Goal: Information Seeking & Learning: Learn about a topic

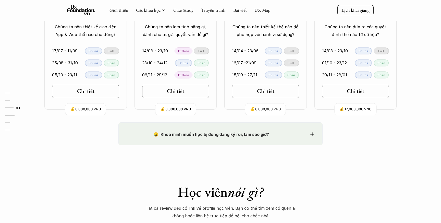
scroll to position [485, 0]
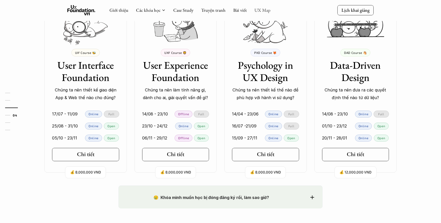
click at [262, 9] on link "UX Map" at bounding box center [263, 10] width 16 height 6
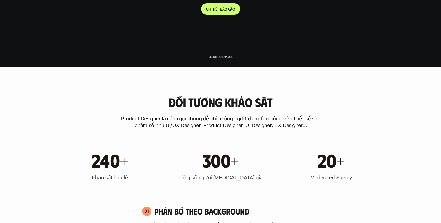
scroll to position [98, 0]
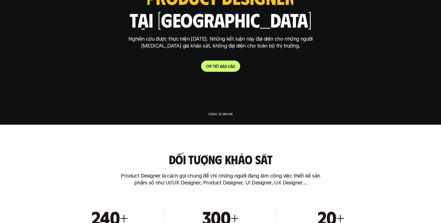
click at [222, 69] on link "C h i t i ế t b á o c á o" at bounding box center [220, 66] width 39 height 11
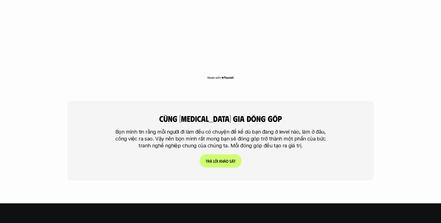
scroll to position [1196, 0]
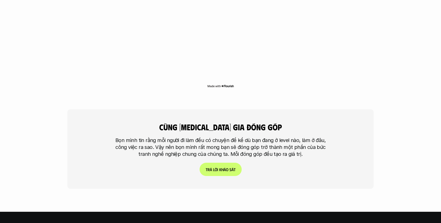
click at [224, 163] on link "T r ả l ờ i k h ả o s á t" at bounding box center [221, 169] width 42 height 13
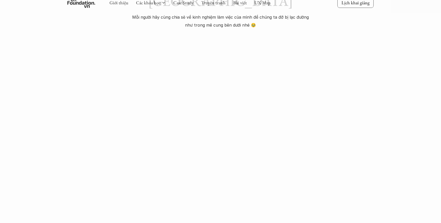
scroll to position [93, 0]
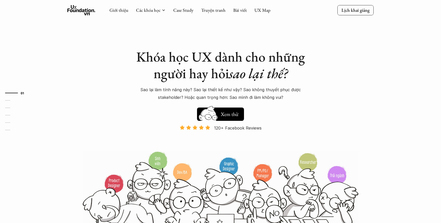
click at [266, 14] on div "Giới thiệu Các khóa học Case Study Truyện tranh Bài viết UX Map" at bounding box center [190, 10] width 161 height 10
click at [227, 112] on h5 "Xem thử" at bounding box center [229, 115] width 19 height 7
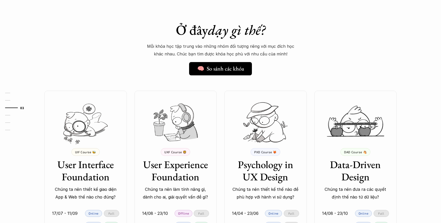
scroll to position [387, 0]
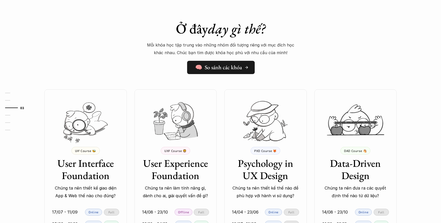
click at [228, 68] on h5 "🧠 So sánh các khóa" at bounding box center [218, 67] width 47 height 7
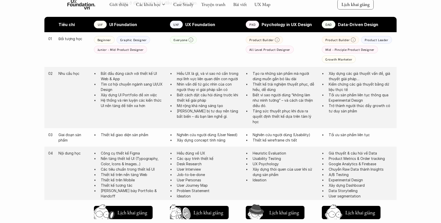
scroll to position [277, 0]
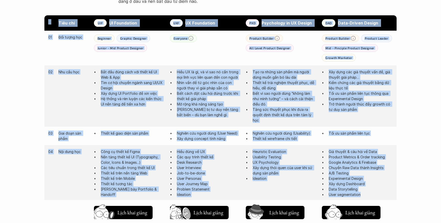
drag, startPoint x: 369, startPoint y: 196, endPoint x: 52, endPoint y: 19, distance: 363.1
click at [52, 19] on div "Tiêu chí UIF UI Foundation UXF UX Foundation PXD Psychology in UX Design DAD Da…" at bounding box center [220, 208] width 352 height 387
copy div "Tiêu chí UIF UI Foundation UXF UX Foundation PXD Psychology in UX Design DAD Da…"
click at [406, 185] on div "Giới thiệu Các khóa học Case Study Truyện tranh Bài viết UX Map Lịch khai giảng…" at bounding box center [220, 191] width 441 height 937
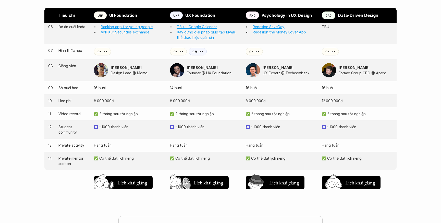
scroll to position [486, 0]
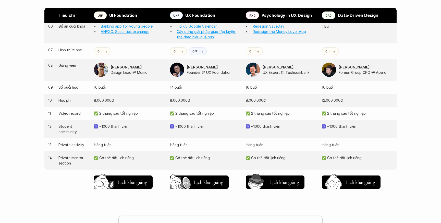
click at [257, 72] on img at bounding box center [253, 70] width 14 height 14
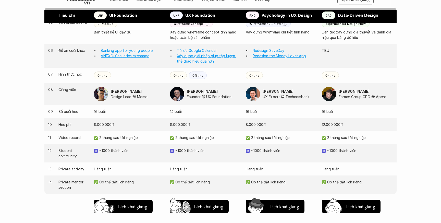
scroll to position [469, 0]
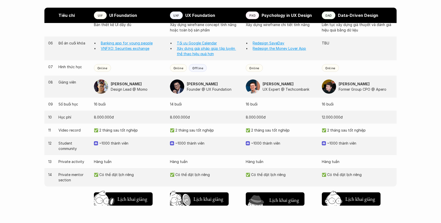
click at [276, 202] on h5 "Lịch khai giảng" at bounding box center [284, 199] width 31 height 7
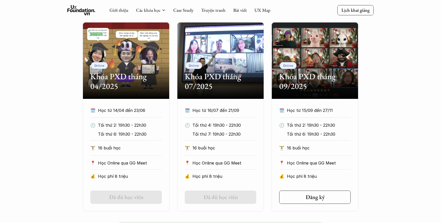
scroll to position [225, 0]
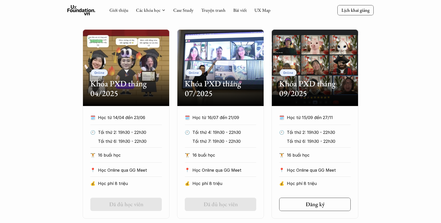
click at [215, 87] on h2 "Khóa PXD tháng 07/2025" at bounding box center [220, 89] width 71 height 20
click at [220, 79] on h2 "Khóa PXD tháng 07/2025" at bounding box center [220, 89] width 71 height 20
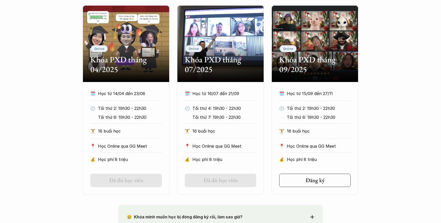
scroll to position [250, 0]
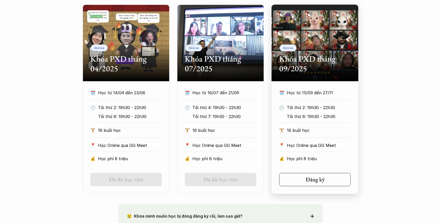
click at [290, 58] on h2 "Khóa PXD tháng 09/2025" at bounding box center [314, 64] width 71 height 20
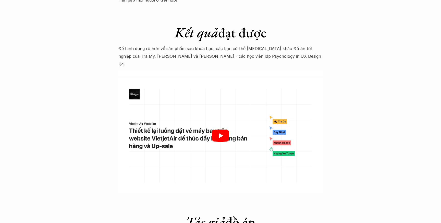
scroll to position [1550, 0]
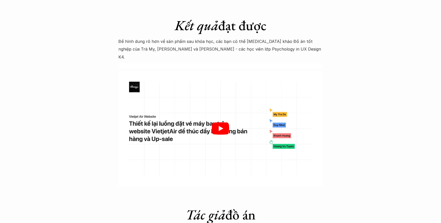
click at [162, 90] on div at bounding box center [220, 128] width 204 height 115
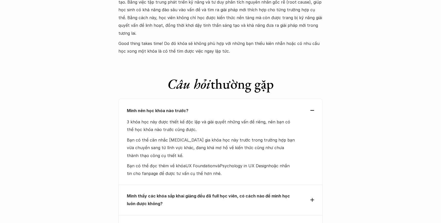
scroll to position [2114, 0]
click at [175, 192] on p "Mình thấy các khóa sắp khai giảng đều đã full học viên, có cách nào để mình học…" at bounding box center [211, 200] width 169 height 16
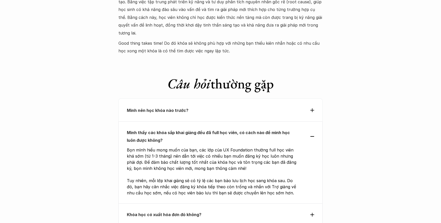
click at [185, 211] on p "Khóa học có xuất hóa đơn đỏ không?" at bounding box center [211, 215] width 169 height 8
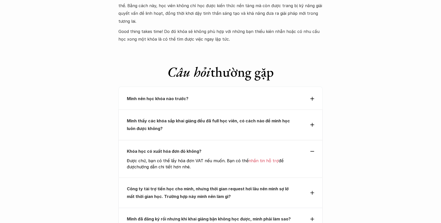
scroll to position [2127, 0]
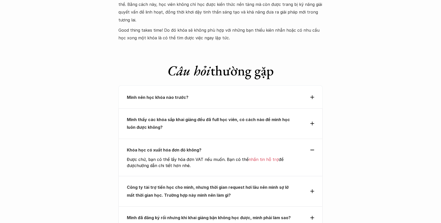
click at [194, 185] on strong "Công ty tài trợ tiền học cho mình, nhưng thời gian request hơi lâu nên mình sợ …" at bounding box center [208, 191] width 163 height 13
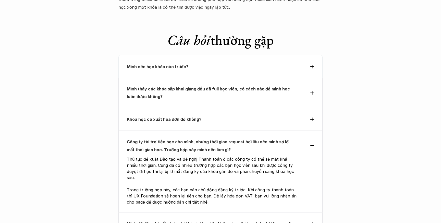
scroll to position [2158, 0]
click at [196, 221] on strong "Mình đã đăng ký rồi nhưng khi khai giảng bận không học được, mình phải làm sao?" at bounding box center [209, 223] width 164 height 5
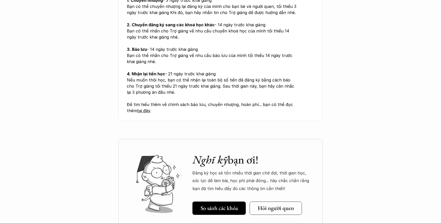
scroll to position [2352, 0]
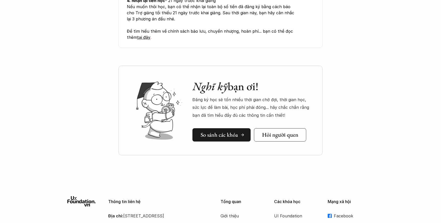
click at [217, 128] on link "So sánh các khóa" at bounding box center [222, 134] width 58 height 13
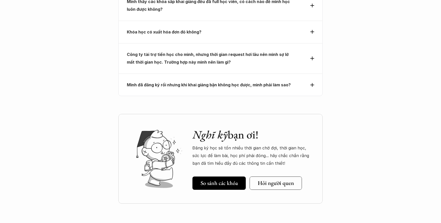
scroll to position [2391, 0]
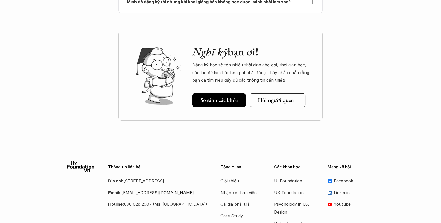
click at [270, 93] on link "Hỏi người quen" at bounding box center [278, 99] width 56 height 13
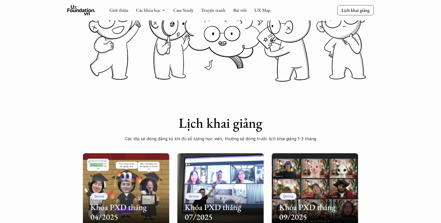
scroll to position [0, 0]
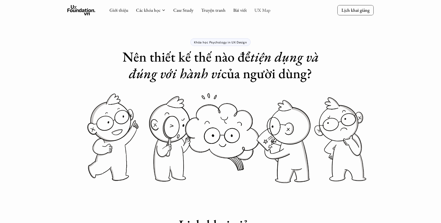
click at [263, 8] on link "UX Map" at bounding box center [263, 10] width 16 height 6
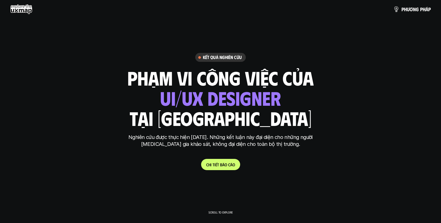
click at [227, 161] on link "C h i t i ế t b á o c á o" at bounding box center [220, 164] width 39 height 11
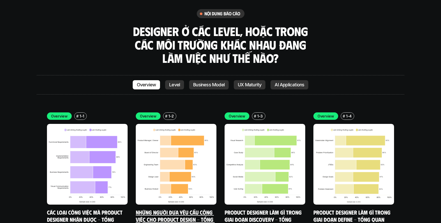
scroll to position [1429, 0]
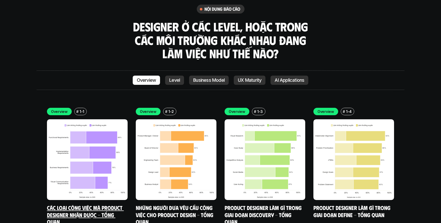
click at [88, 144] on img at bounding box center [87, 159] width 81 height 81
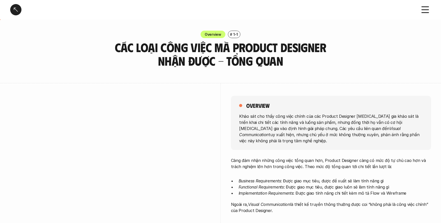
click at [232, 33] on h6 "#" at bounding box center [231, 34] width 2 height 4
click at [220, 33] on p "Overview" at bounding box center [213, 34] width 17 height 5
click at [429, 9] on icon at bounding box center [425, 9] width 11 height 11
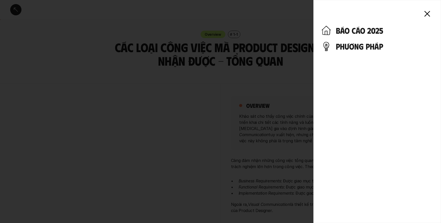
click at [425, 16] on use at bounding box center [427, 13] width 5 height 5
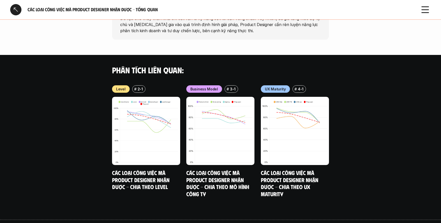
scroll to position [478, 0]
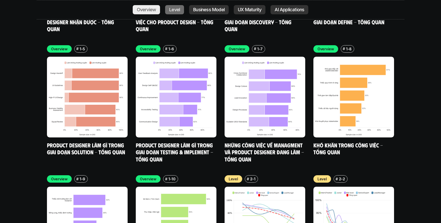
scroll to position [1621, 0]
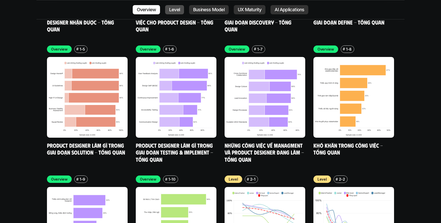
click at [178, 11] on p "Level" at bounding box center [174, 9] width 11 height 5
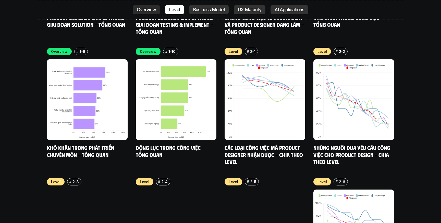
scroll to position [1749, 0]
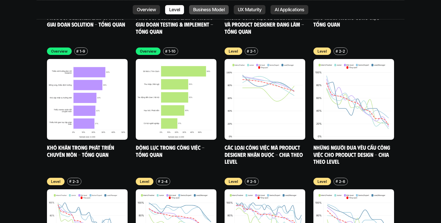
click at [196, 10] on p "Business Model" at bounding box center [208, 9] width 31 height 5
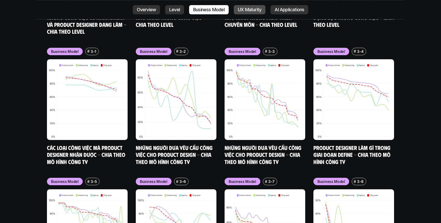
click at [238, 11] on p "UX Maturity" at bounding box center [249, 9] width 23 height 5
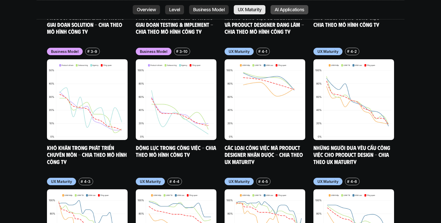
click at [275, 9] on p "AI Applications" at bounding box center [290, 9] width 30 height 5
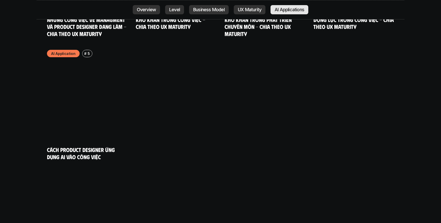
scroll to position [2790, 0]
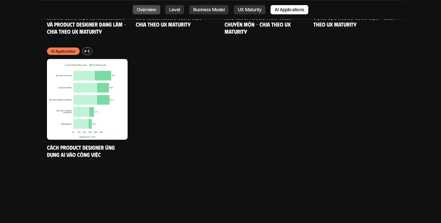
click at [150, 13] on link "Overview" at bounding box center [147, 9] width 28 height 9
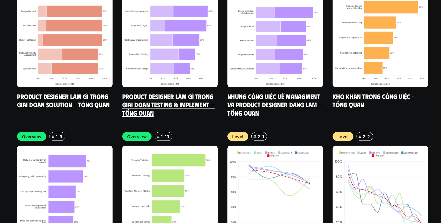
scroll to position [1711, 0]
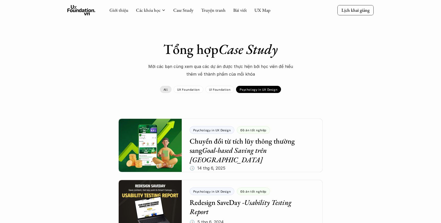
click at [171, 87] on link "All" at bounding box center [165, 89] width 11 height 7
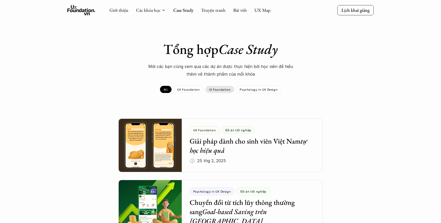
click at [212, 89] on p "UI Foundation" at bounding box center [220, 90] width 22 height 4
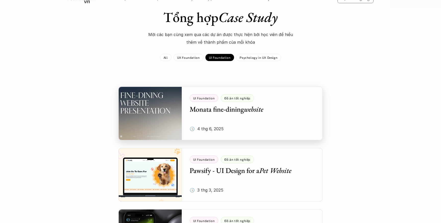
scroll to position [44, 0]
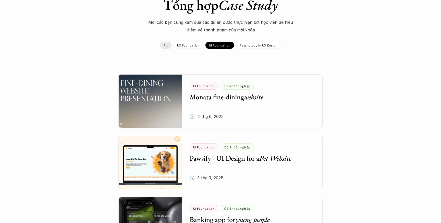
click at [170, 45] on link "All" at bounding box center [165, 45] width 11 height 7
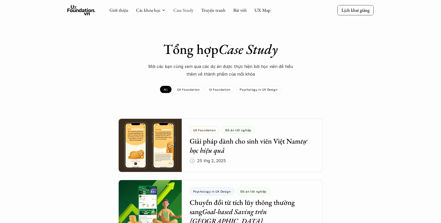
click at [179, 10] on link "Case Study" at bounding box center [183, 10] width 20 height 6
click at [262, 9] on link "UX Map" at bounding box center [263, 10] width 16 height 6
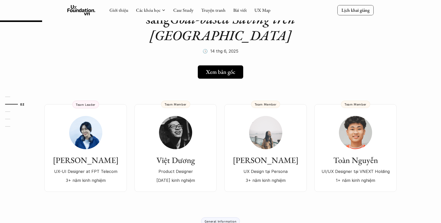
scroll to position [55, 0]
click at [244, 156] on h3 "[PERSON_NAME]" at bounding box center [266, 161] width 72 height 10
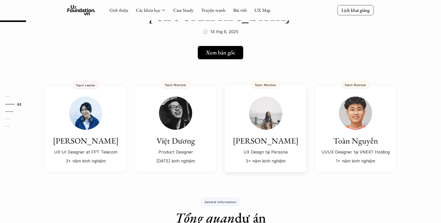
scroll to position [0, 0]
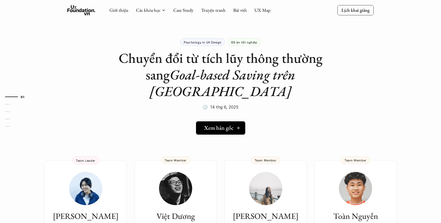
click at [219, 125] on h5 "Xem bản gốc" at bounding box center [218, 128] width 29 height 7
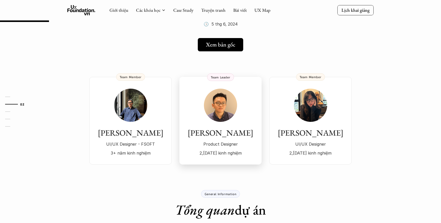
scroll to position [55, 0]
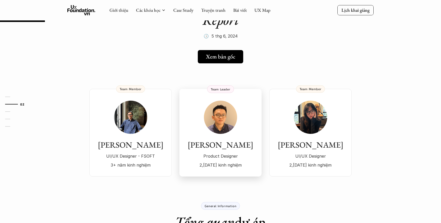
click at [206, 128] on div "[PERSON_NAME] Product Designer 2,[DATE] kinh nghiệm" at bounding box center [221, 135] width 72 height 68
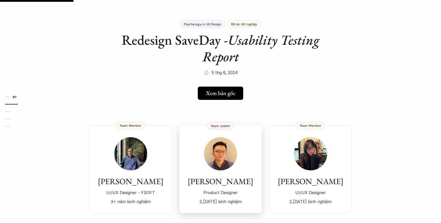
scroll to position [0, 0]
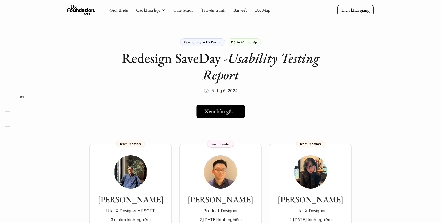
click at [214, 113] on h5 "Xem bản gốc" at bounding box center [219, 111] width 29 height 7
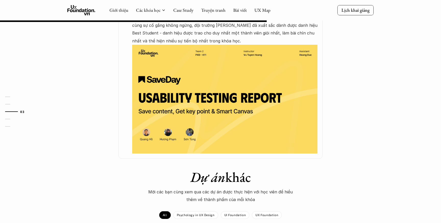
scroll to position [324, 0]
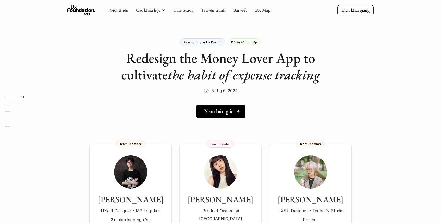
click at [221, 113] on h5 "Xem bản gốc" at bounding box center [218, 111] width 29 height 7
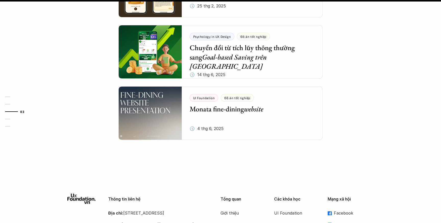
scroll to position [640, 0]
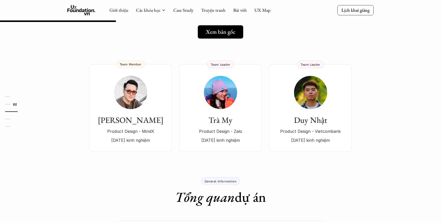
scroll to position [40, 0]
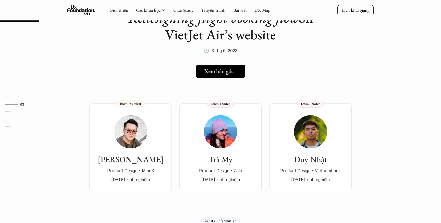
click at [227, 69] on h5 "Xem bản gốc" at bounding box center [218, 71] width 29 height 7
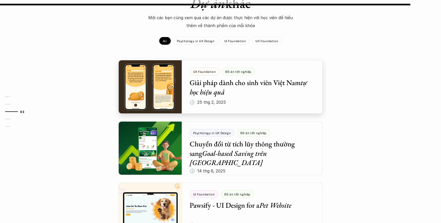
scroll to position [483, 0]
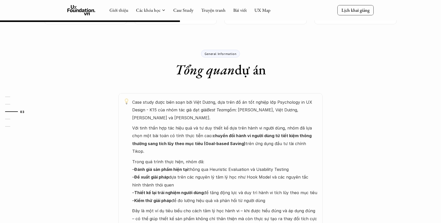
scroll to position [192, 0]
